Goal: Entertainment & Leisure: Browse casually

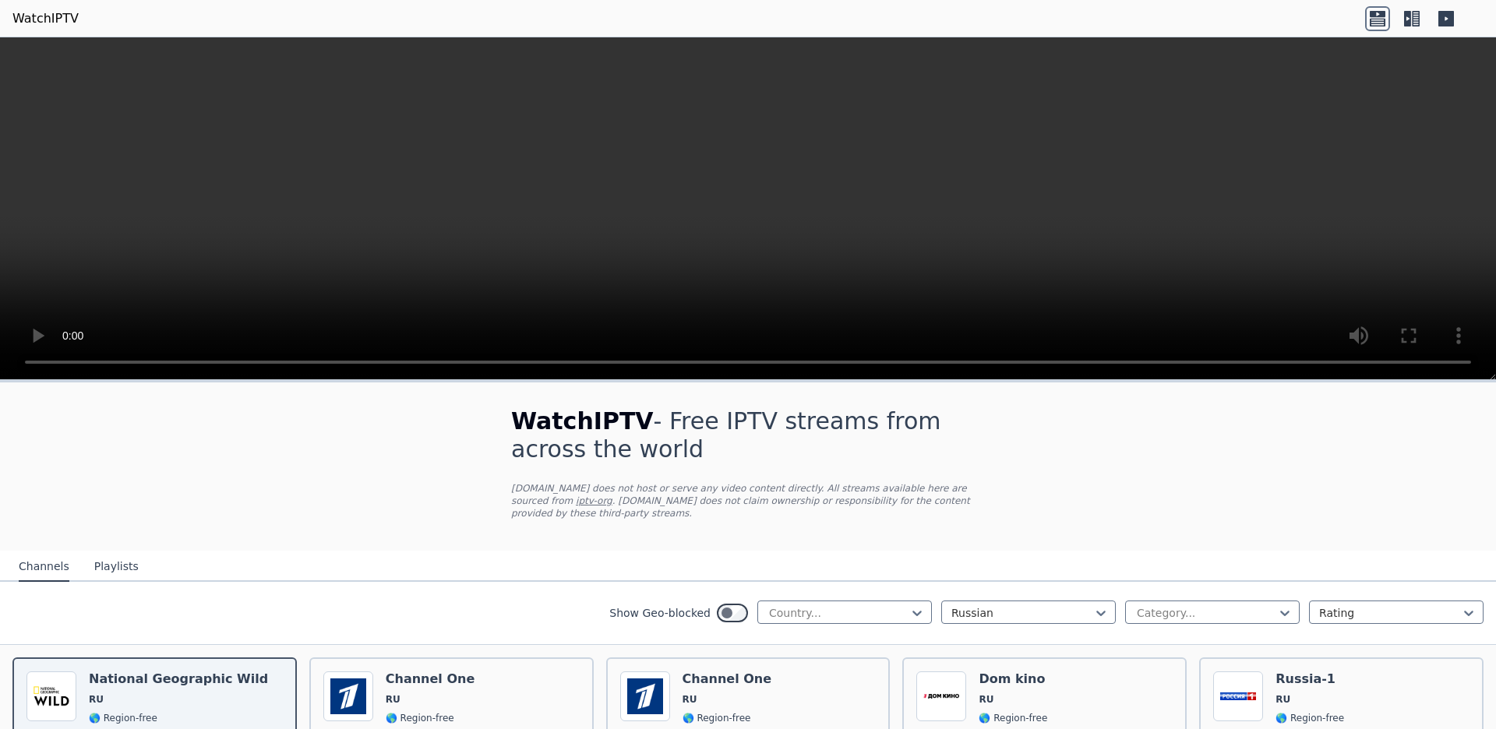
scroll to position [1666, 0]
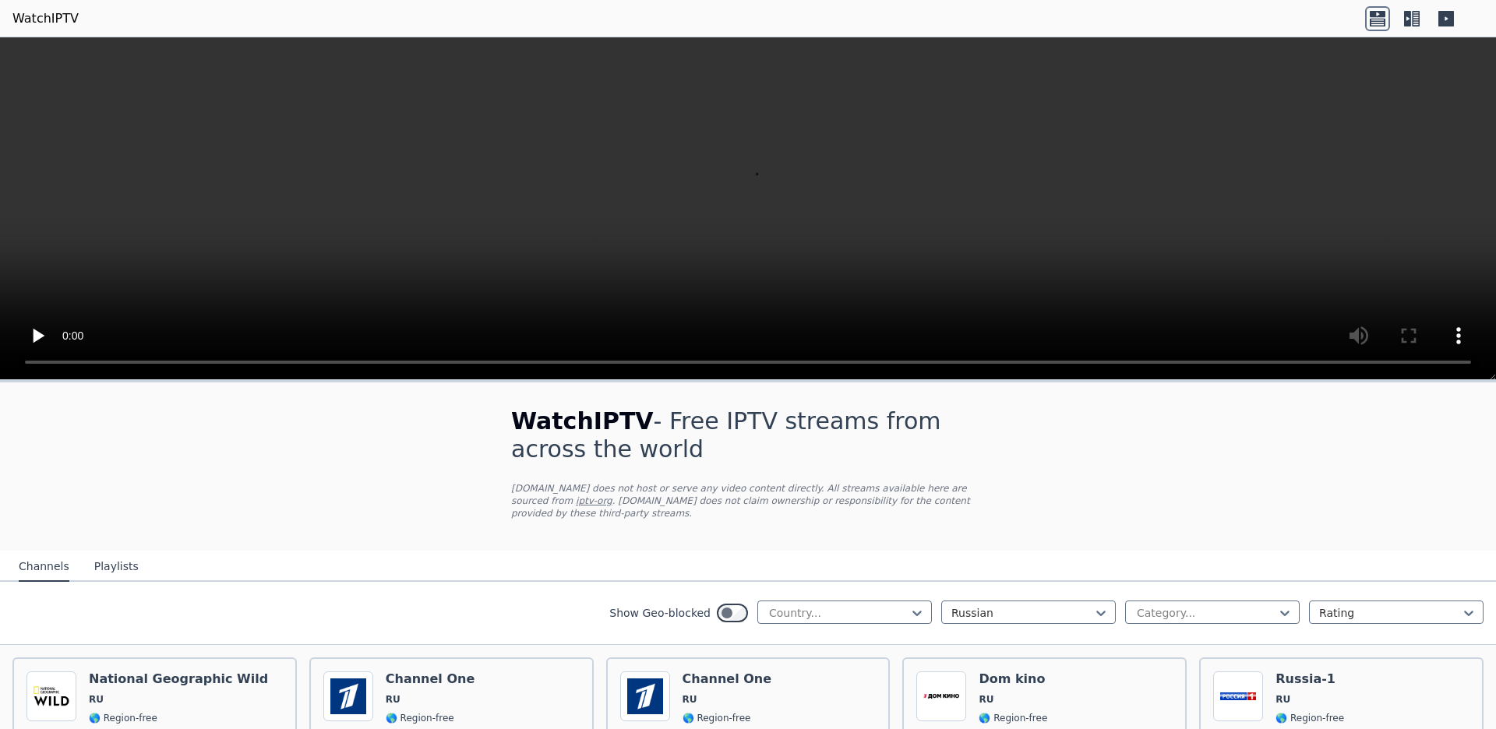
scroll to position [3818, 0]
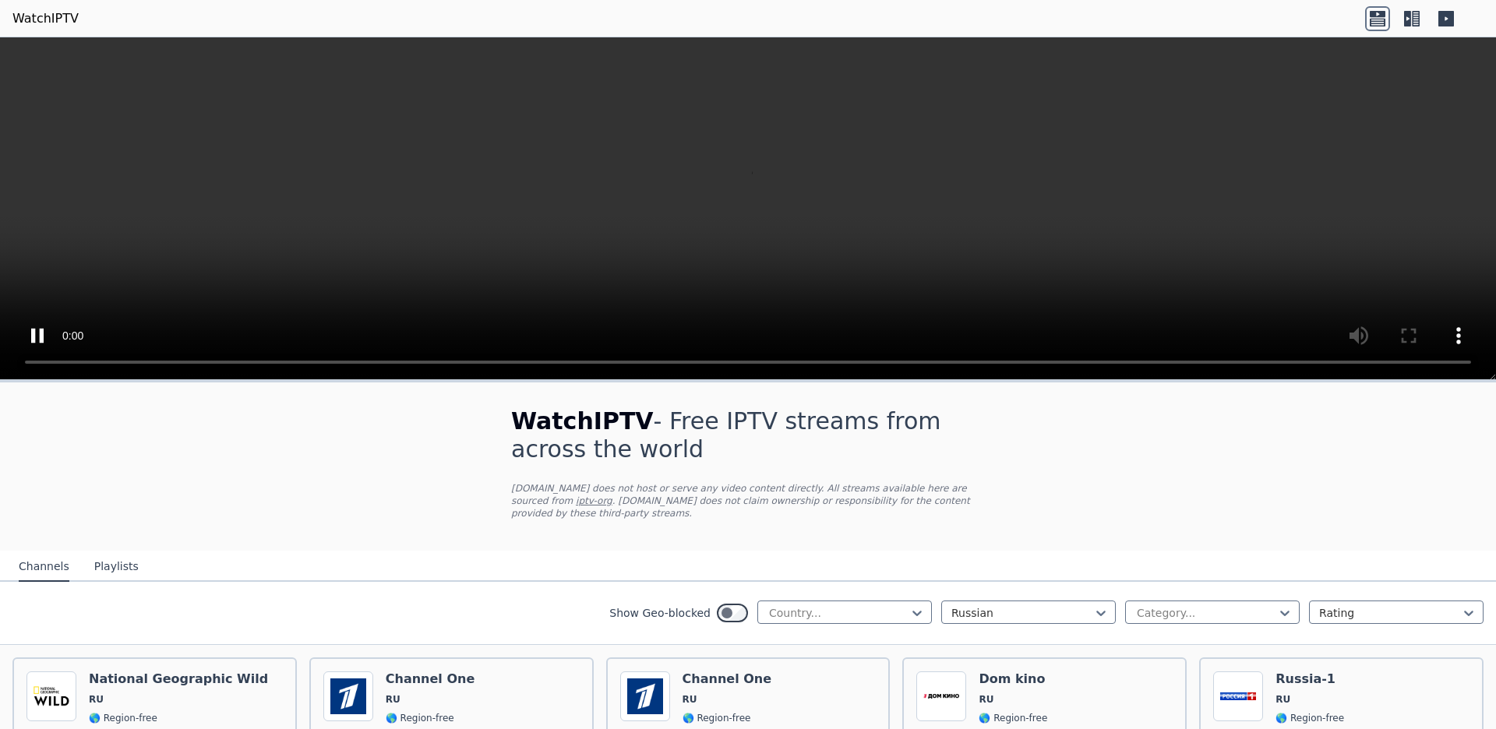
scroll to position [4454, 0]
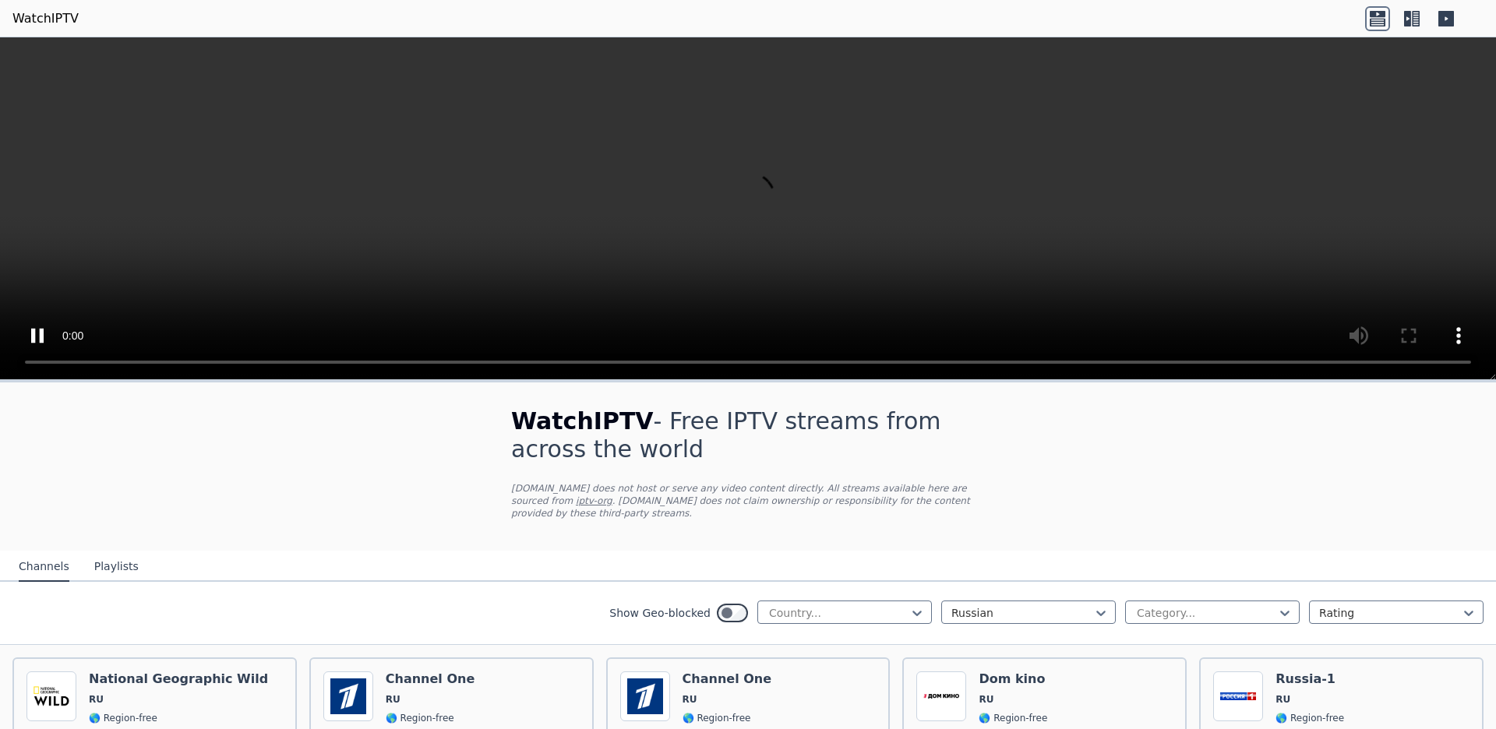
scroll to position [5499, 0]
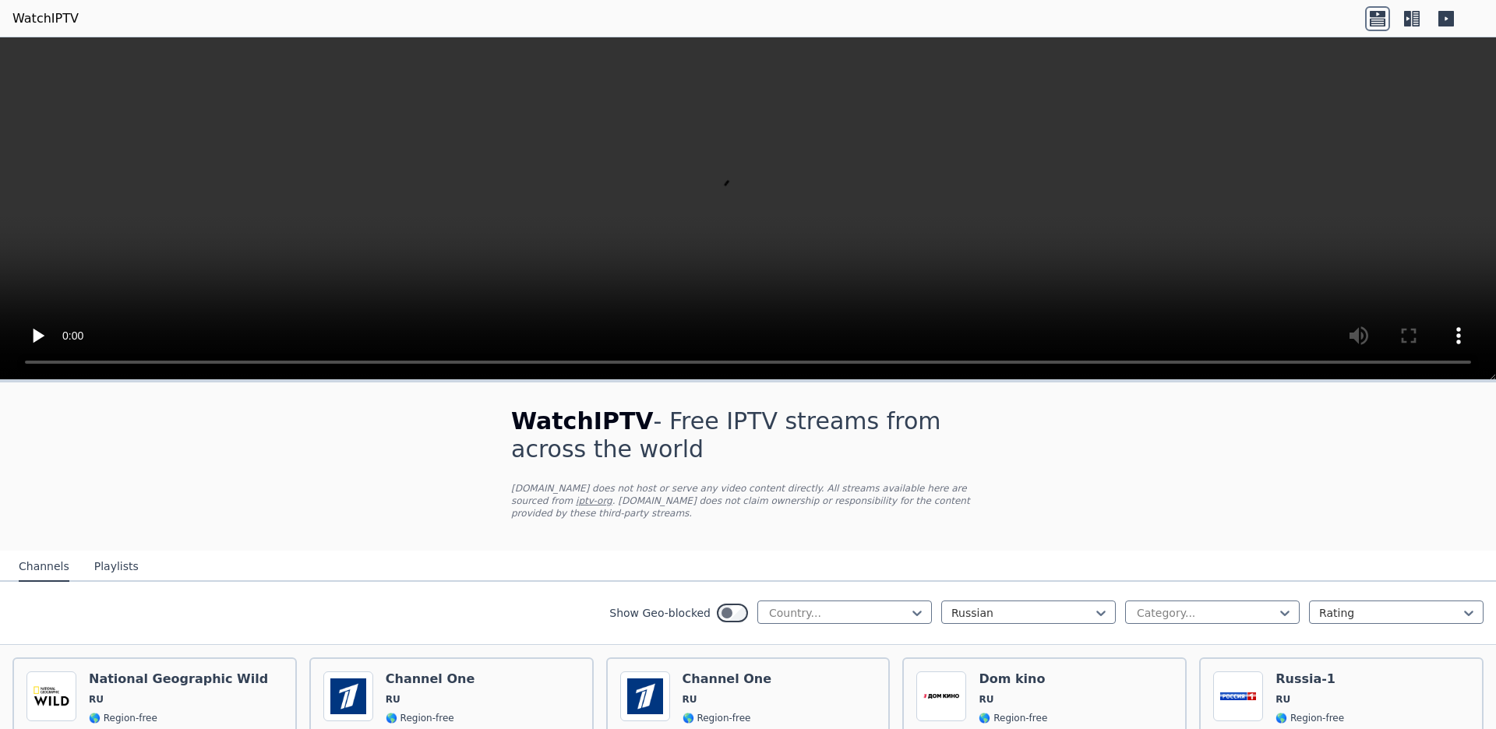
click at [1281, 618] on div "Category..." at bounding box center [1212, 612] width 174 height 23
click at [1272, 717] on div "Business" at bounding box center [1212, 731] width 174 height 28
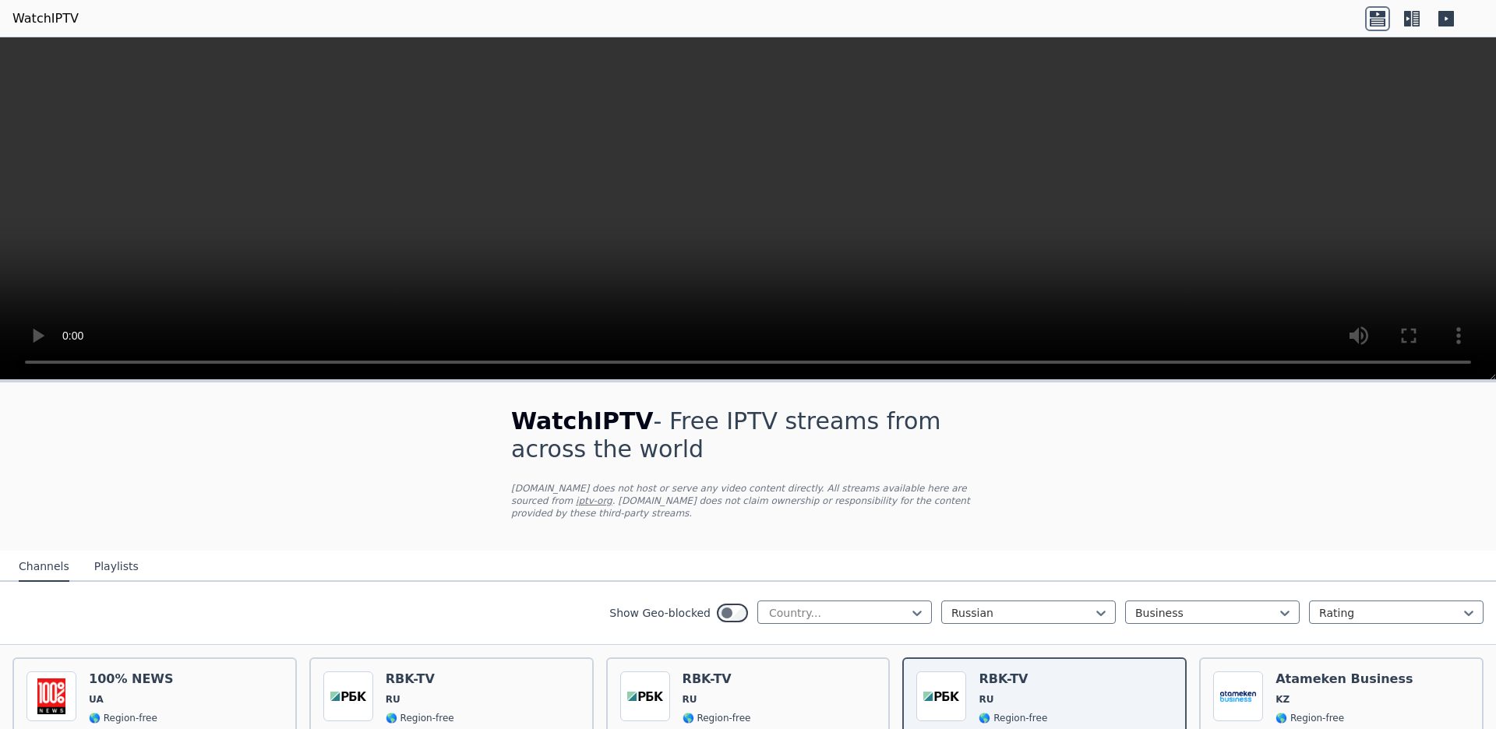
scroll to position [287, 0]
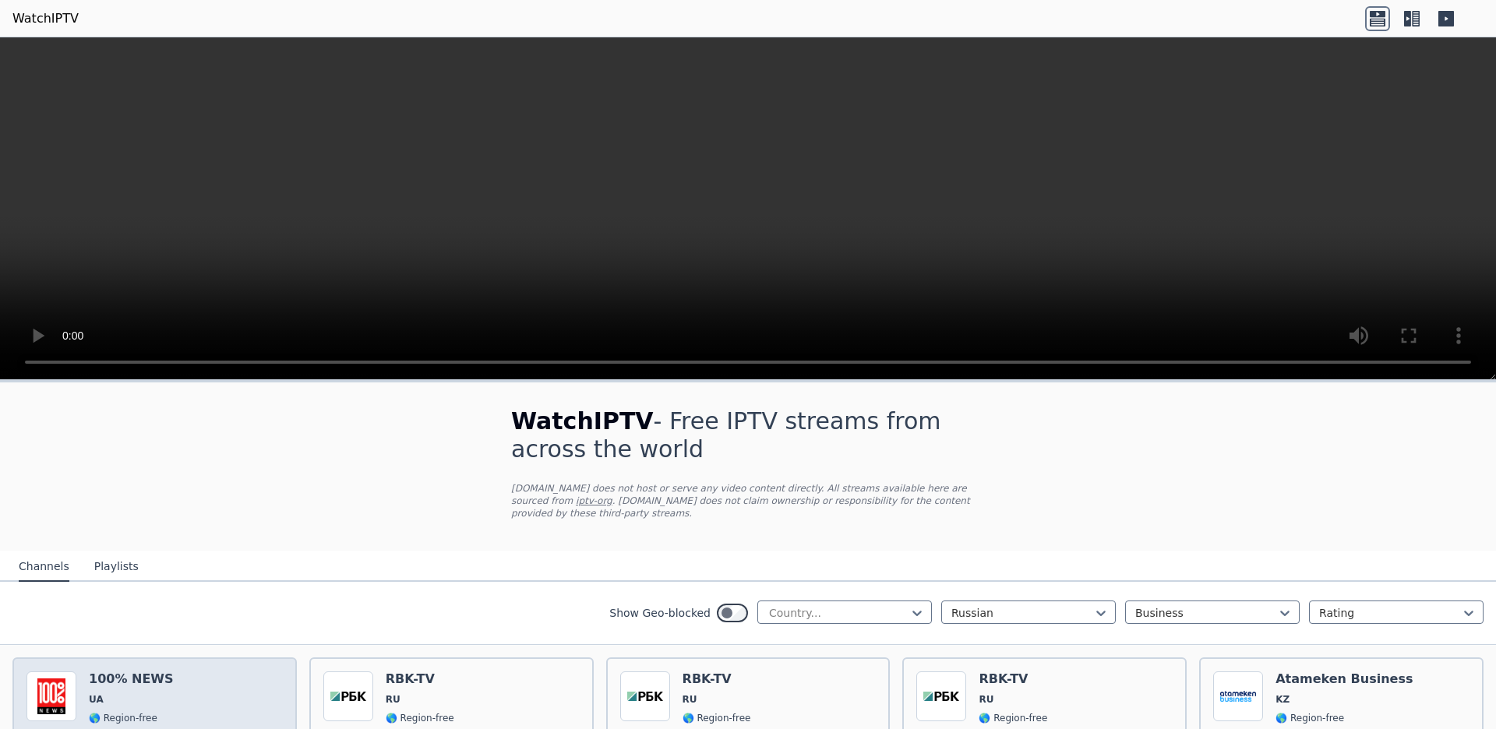
click at [149, 728] on span "business" at bounding box center [139, 737] width 45 height 12
click at [1102, 605] on icon at bounding box center [1101, 613] width 16 height 16
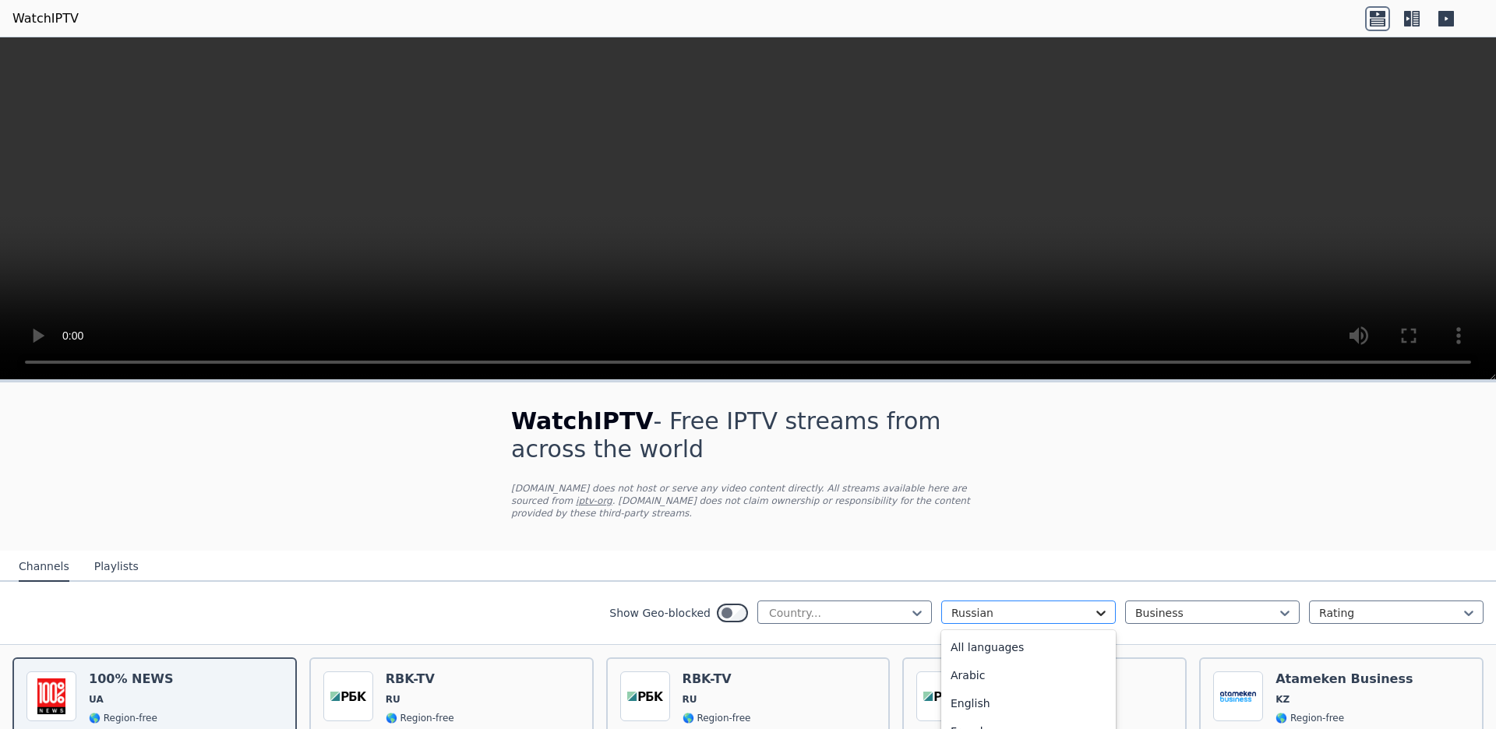
scroll to position [29, 0]
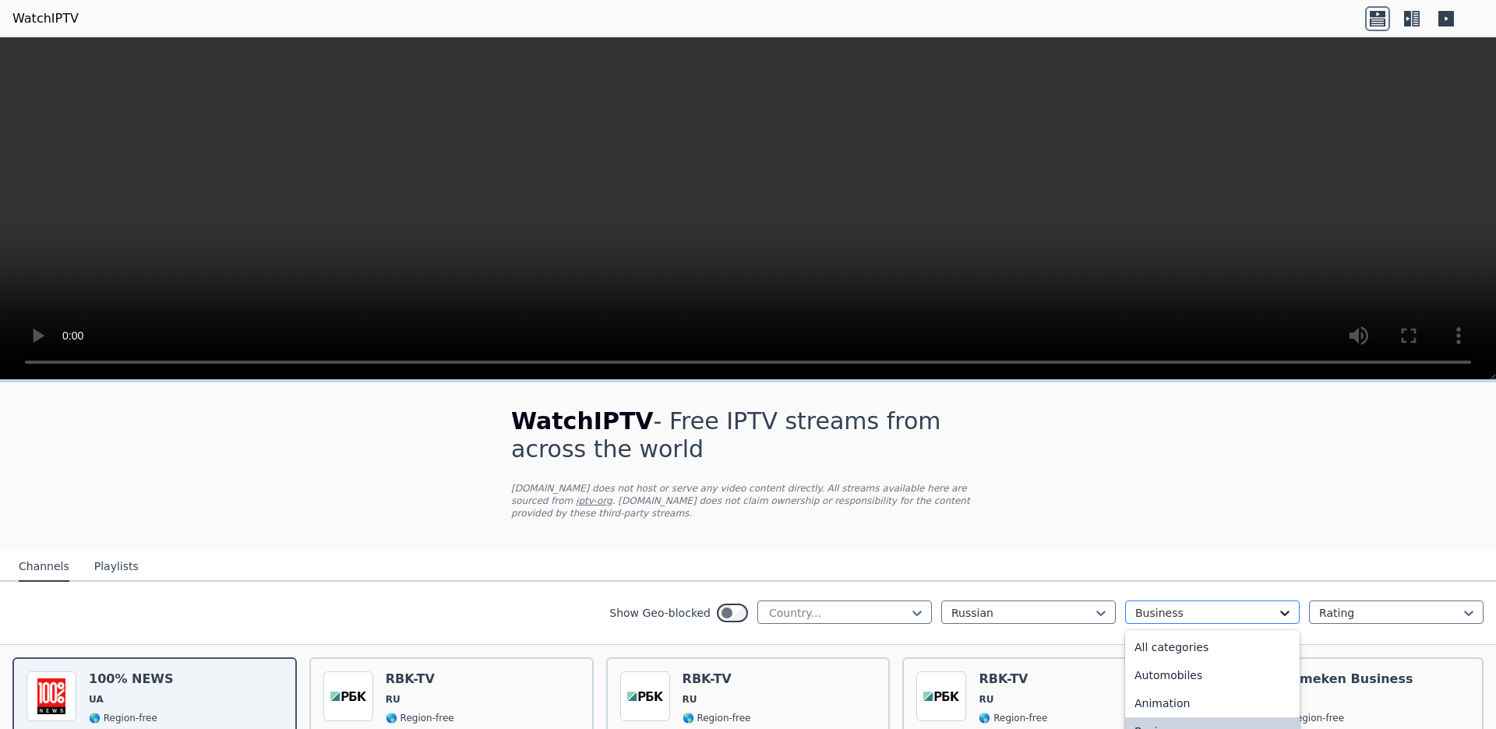
click at [1286, 611] on icon at bounding box center [1284, 613] width 9 height 5
click at [1188, 654] on div "Documentary" at bounding box center [1212, 668] width 174 height 28
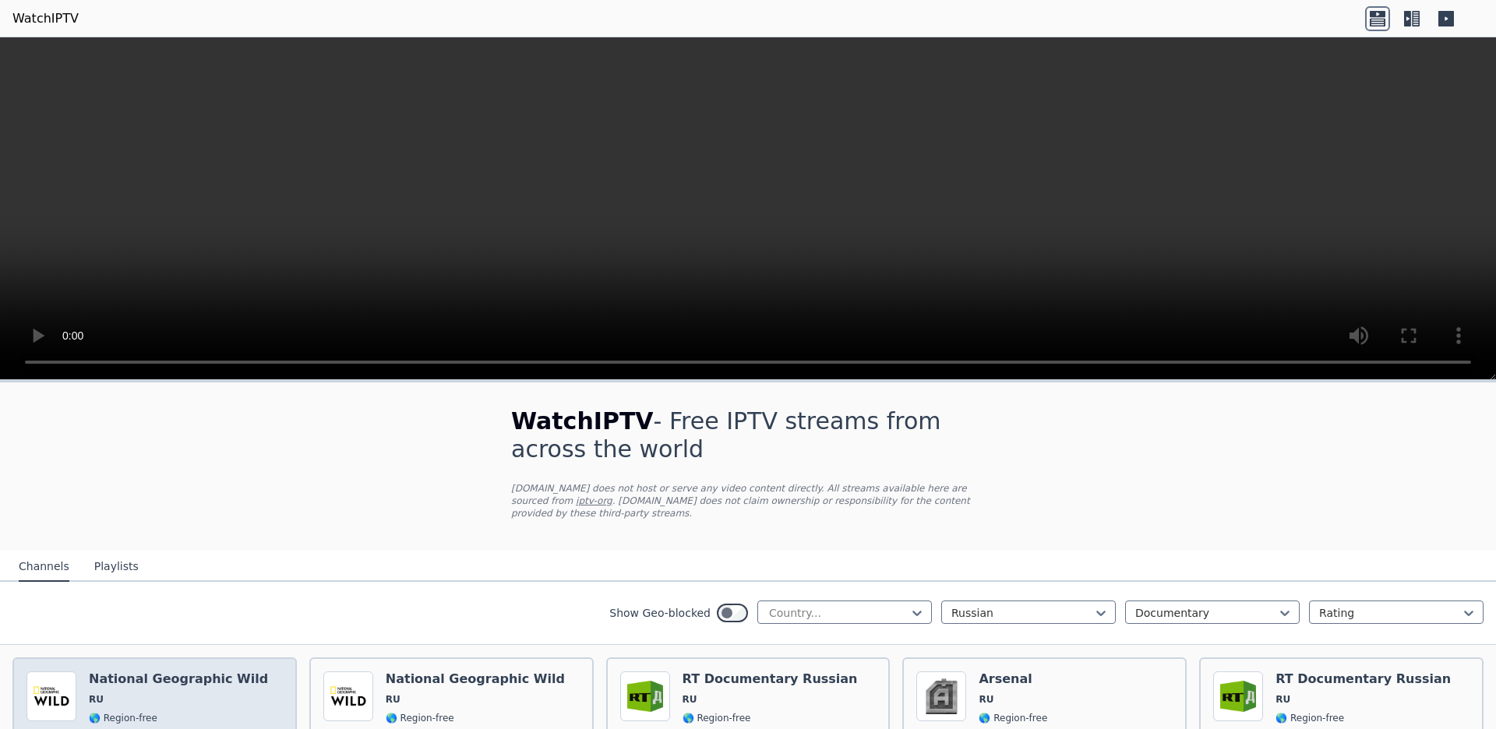
click at [91, 693] on span "RU" at bounding box center [96, 699] width 15 height 12
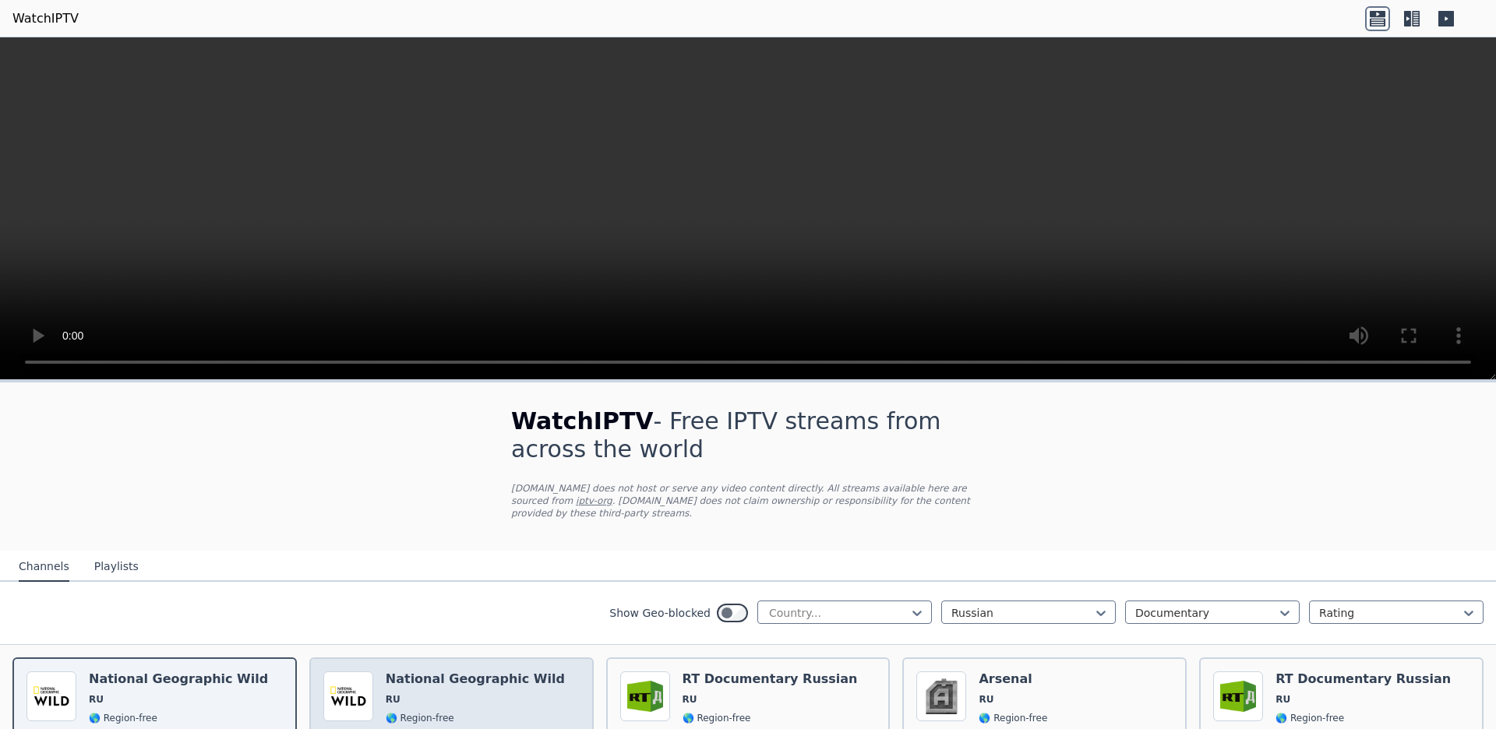
click at [530, 671] on div "Popularity 84 National Geographic Wild RU 🌎 Region-free documentary rus" at bounding box center [451, 727] width 256 height 112
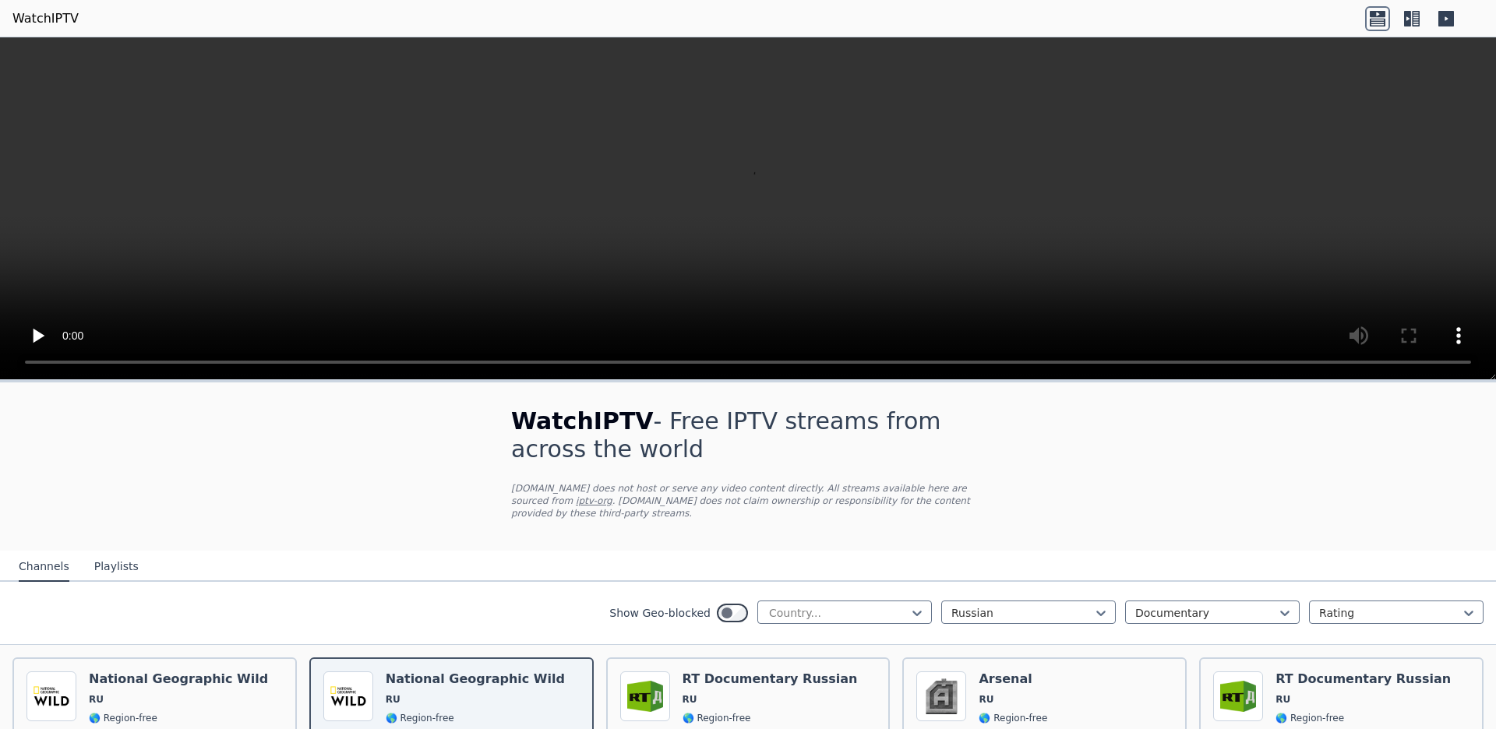
scroll to position [509, 0]
